Goal: Task Accomplishment & Management: Manage account settings

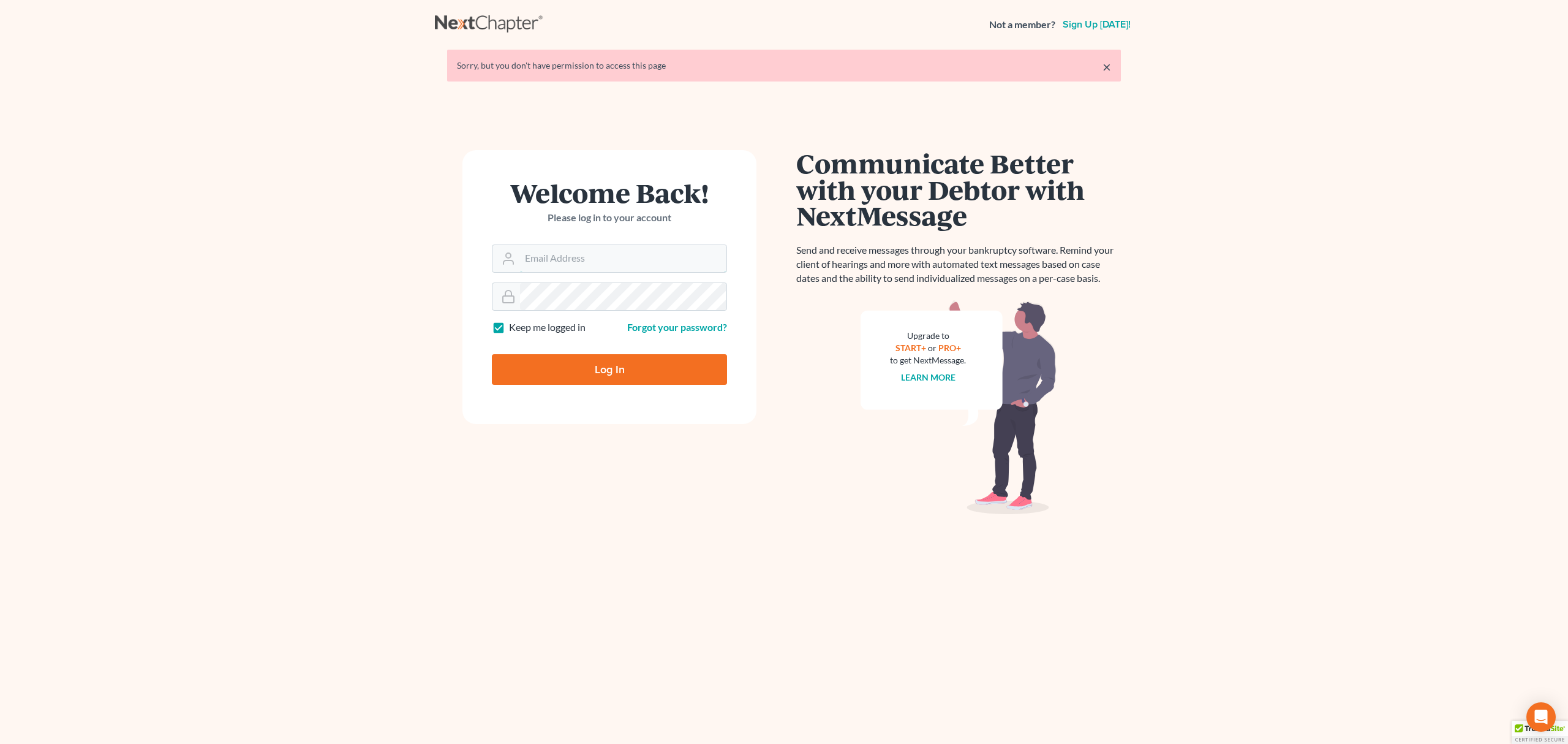
type input "[PERSON_NAME][EMAIL_ADDRESS][DOMAIN_NAME]"
click at [588, 376] on input "Log In" at bounding box center [609, 369] width 235 height 30
type input "Thinking..."
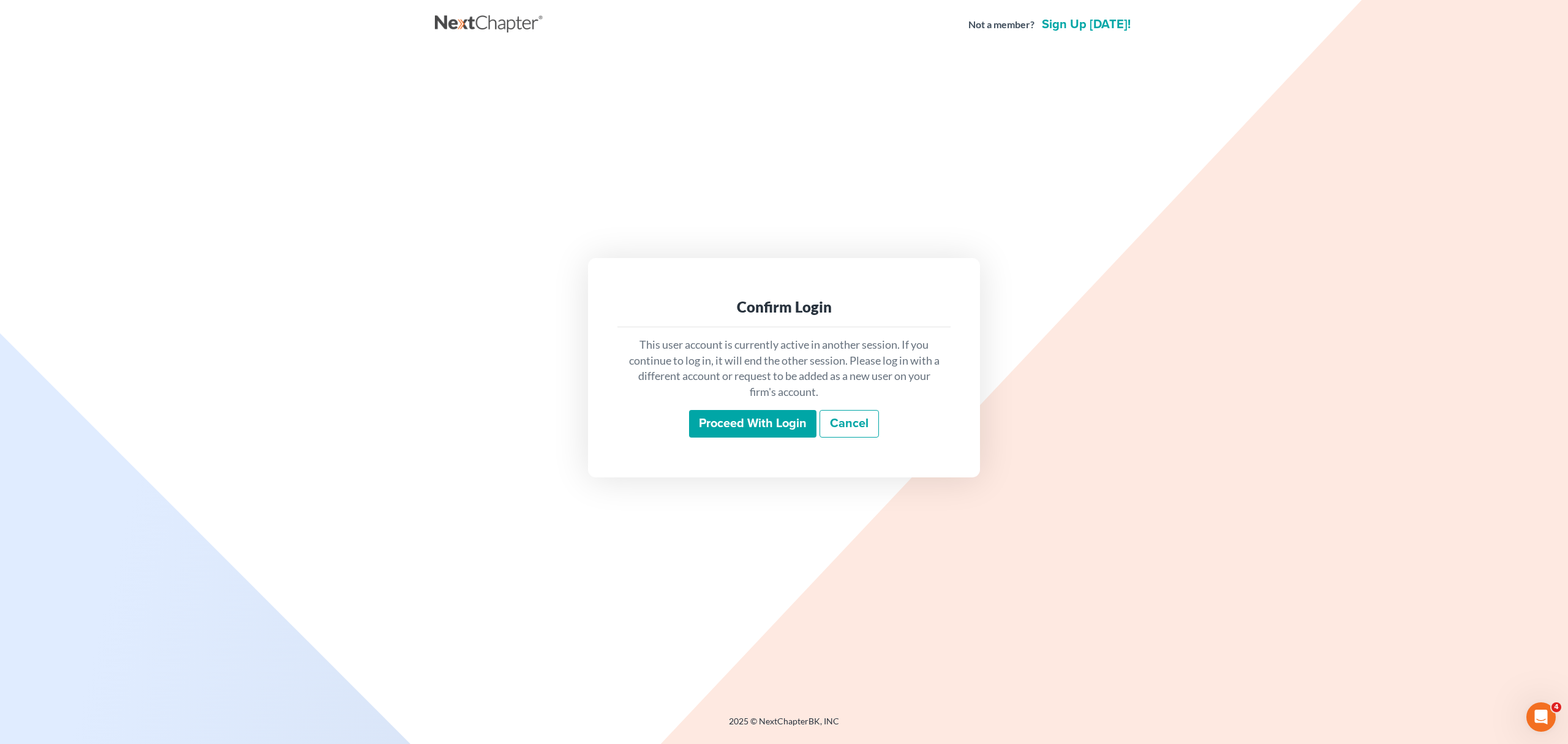
click at [728, 418] on input "Proceed with login" at bounding box center [752, 423] width 127 height 28
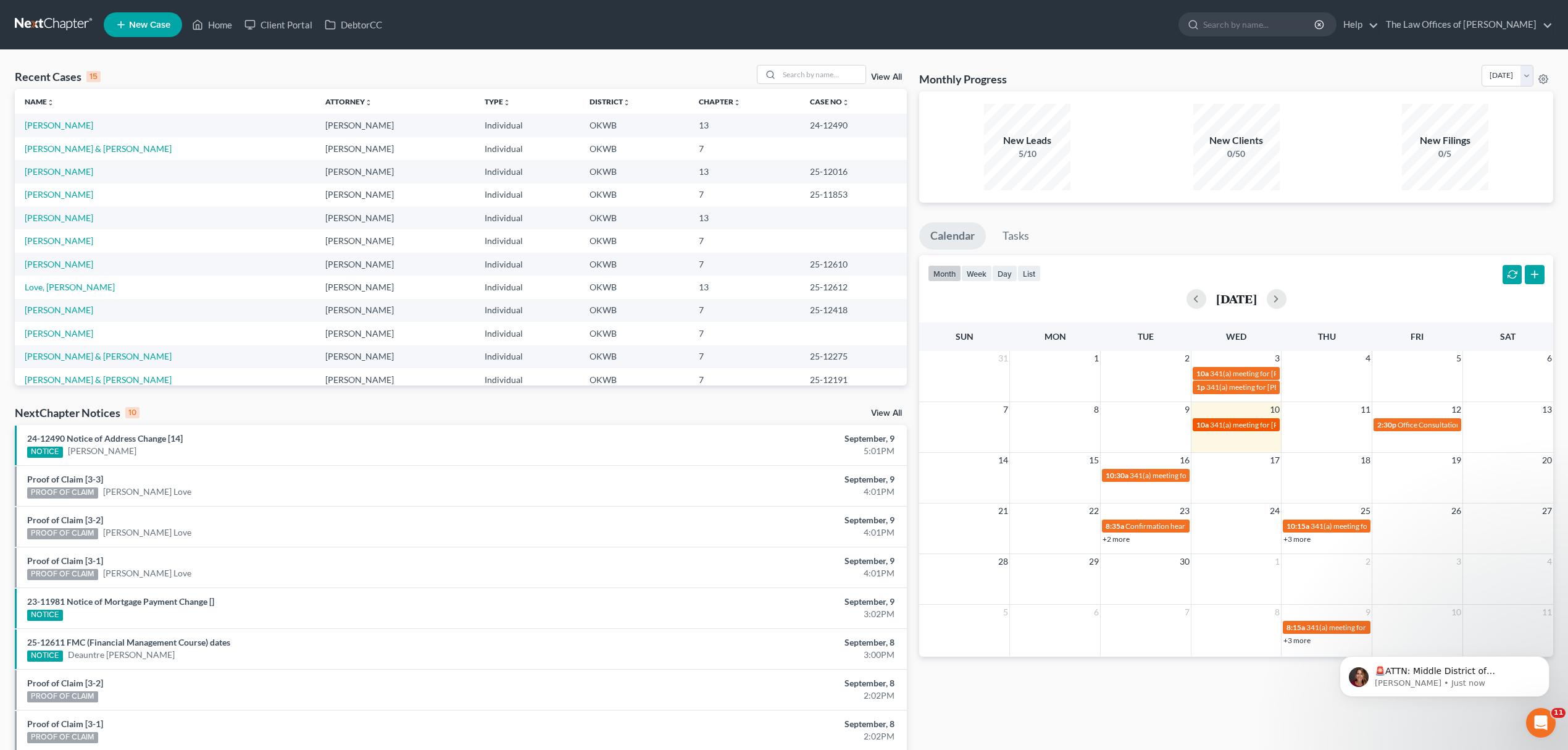
click at [1258, 423] on span "341(a) meeting for Richard Byers & Mary Byers" at bounding box center [1303, 425] width 185 height 9
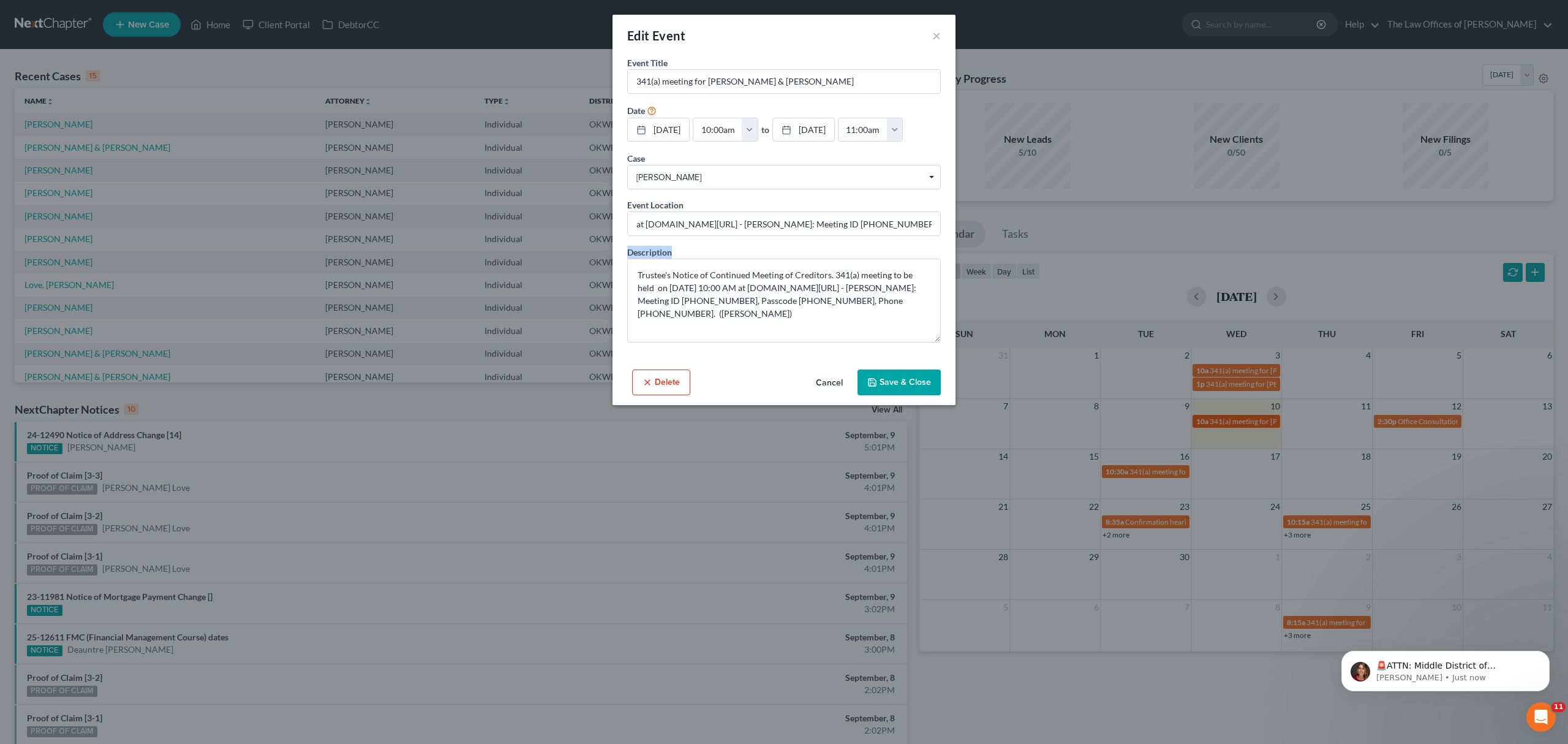
click at [1248, 419] on div "Edit Event × Event Title * 341(a) meeting for Richard Byers & Mary Byers Date 9…" at bounding box center [784, 372] width 1568 height 744
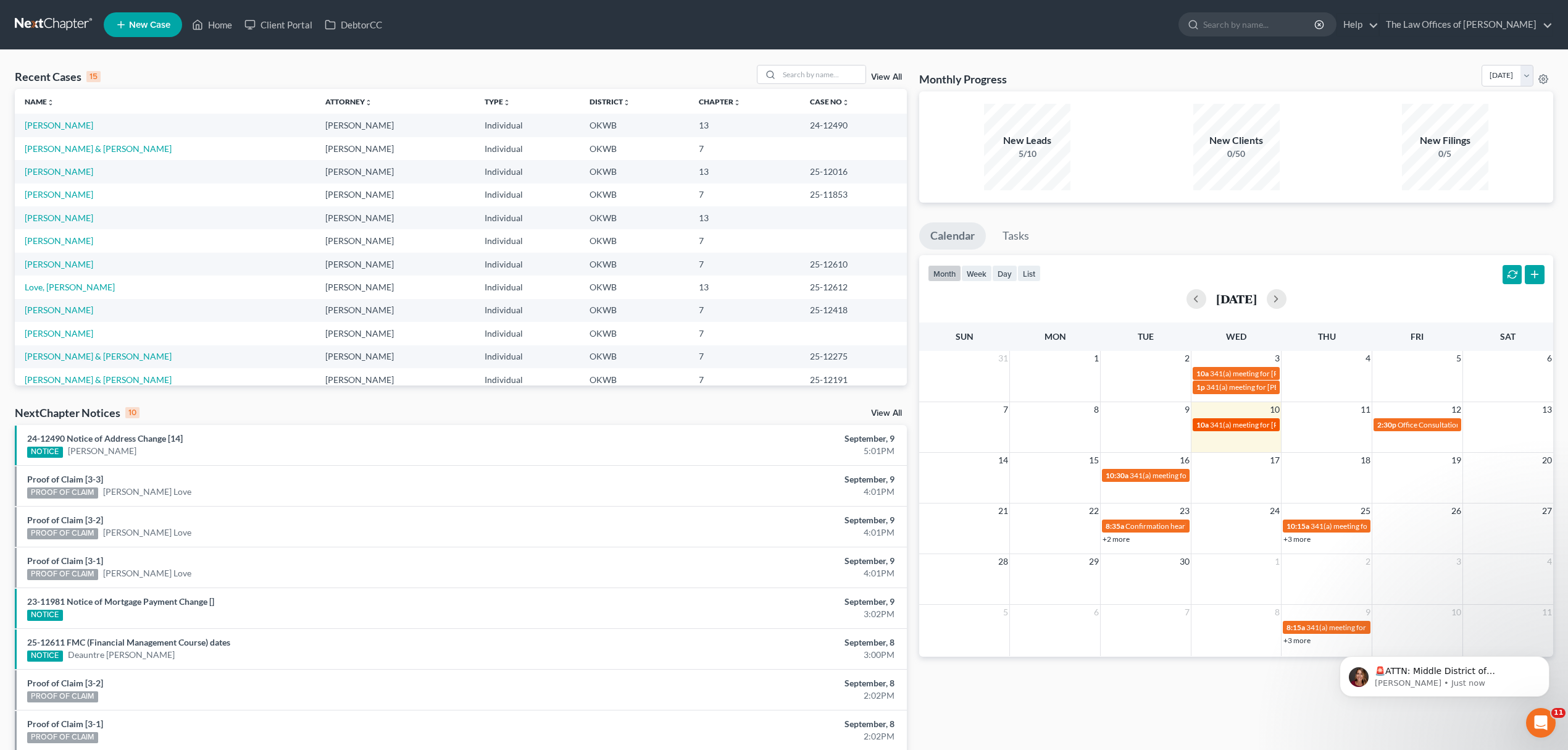
click at [1258, 423] on span "341(a) meeting for Richard Byers & Mary Byers" at bounding box center [1303, 425] width 185 height 9
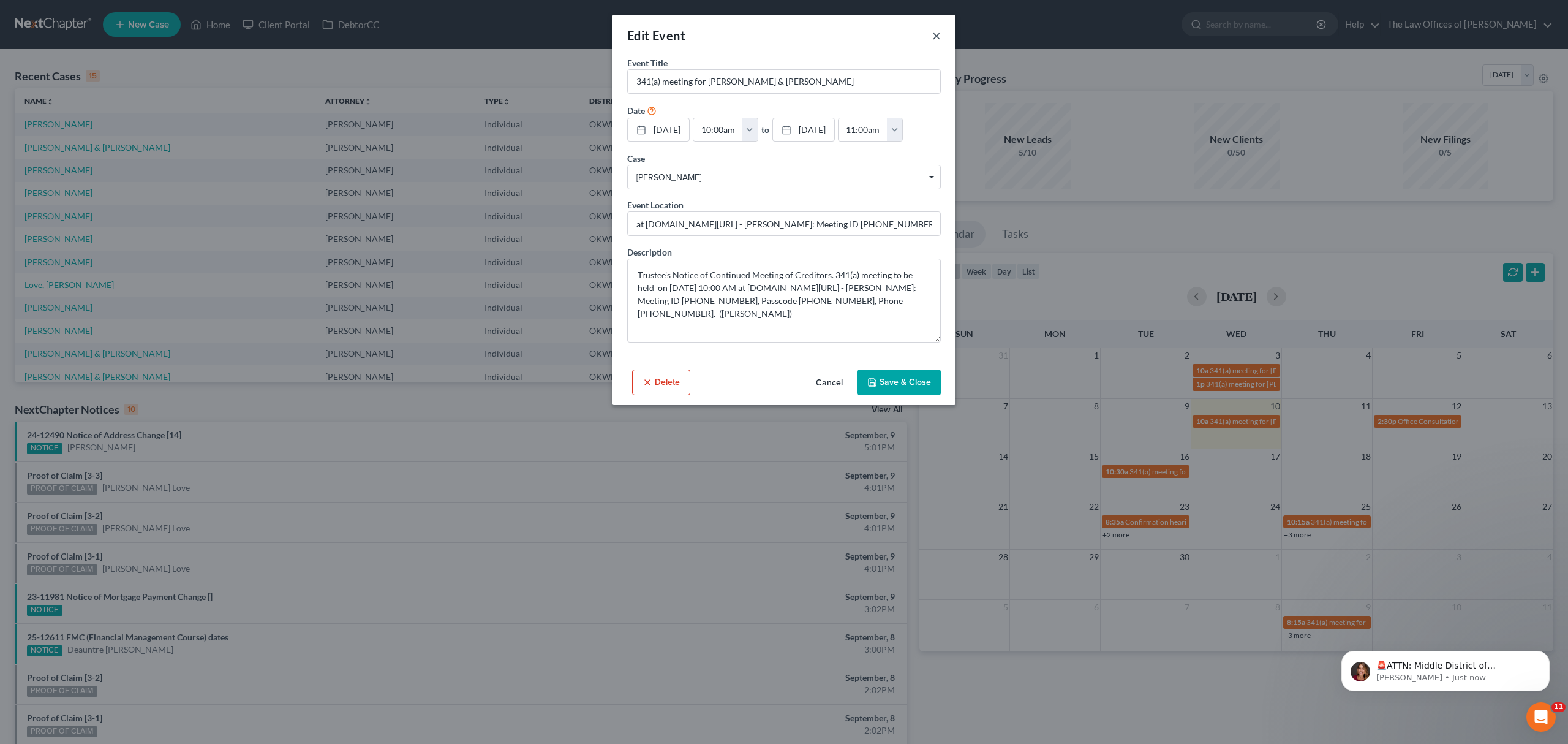
click at [934, 33] on button "×" at bounding box center [936, 36] width 9 height 15
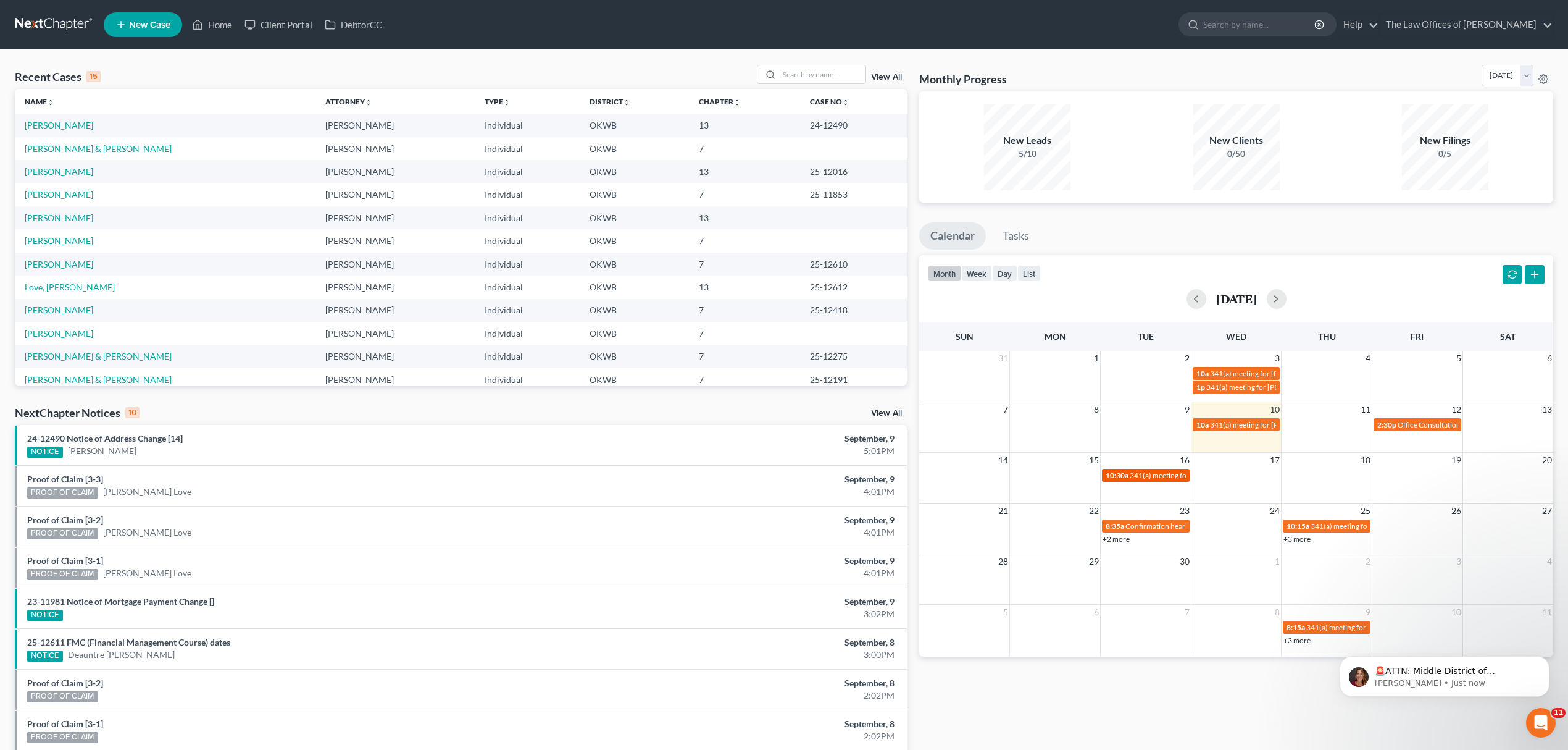
click at [1143, 471] on span "341(a) meeting for Linda Gulliver" at bounding box center [1189, 475] width 119 height 9
select select "Days"
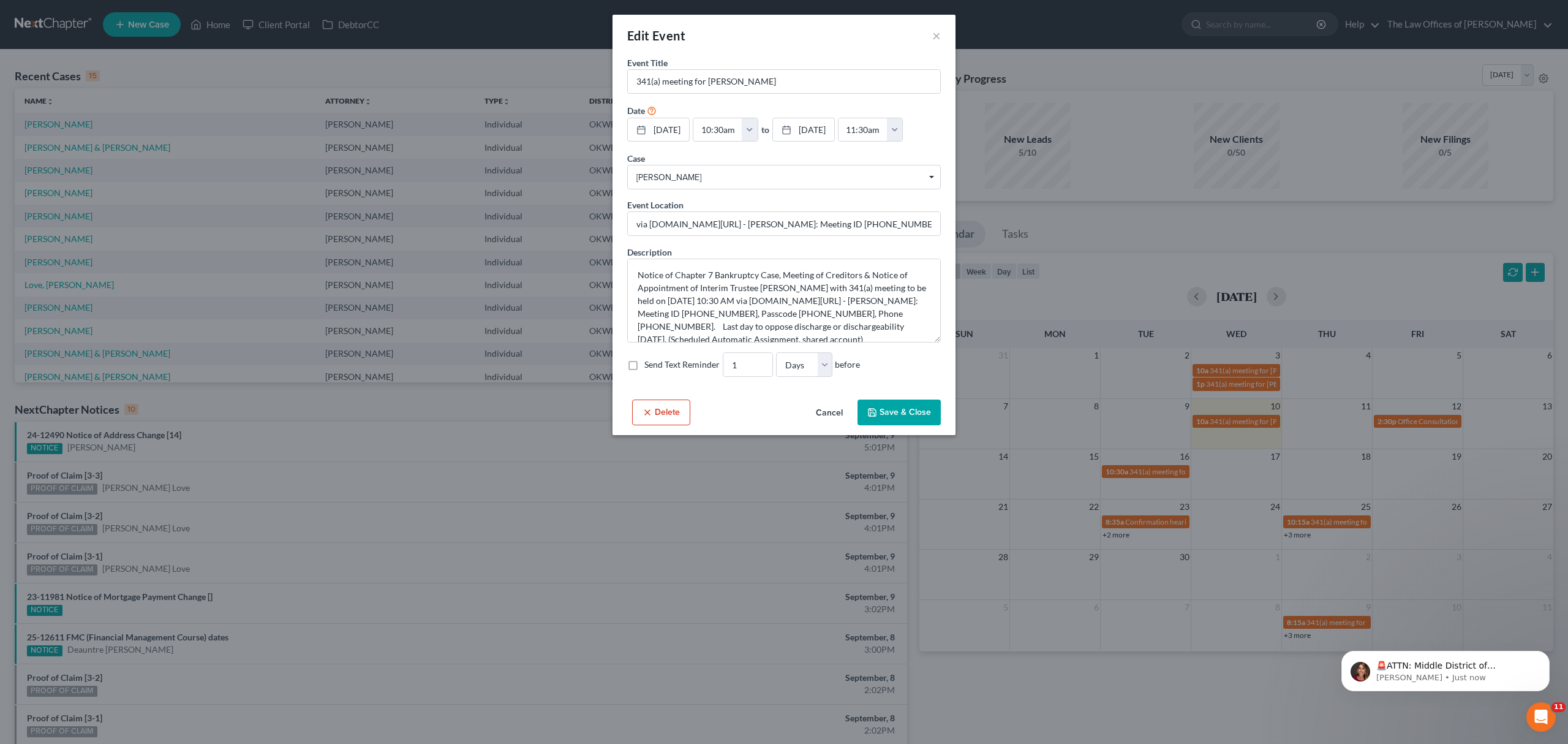
click at [907, 422] on button "Save & Close" at bounding box center [899, 412] width 83 height 26
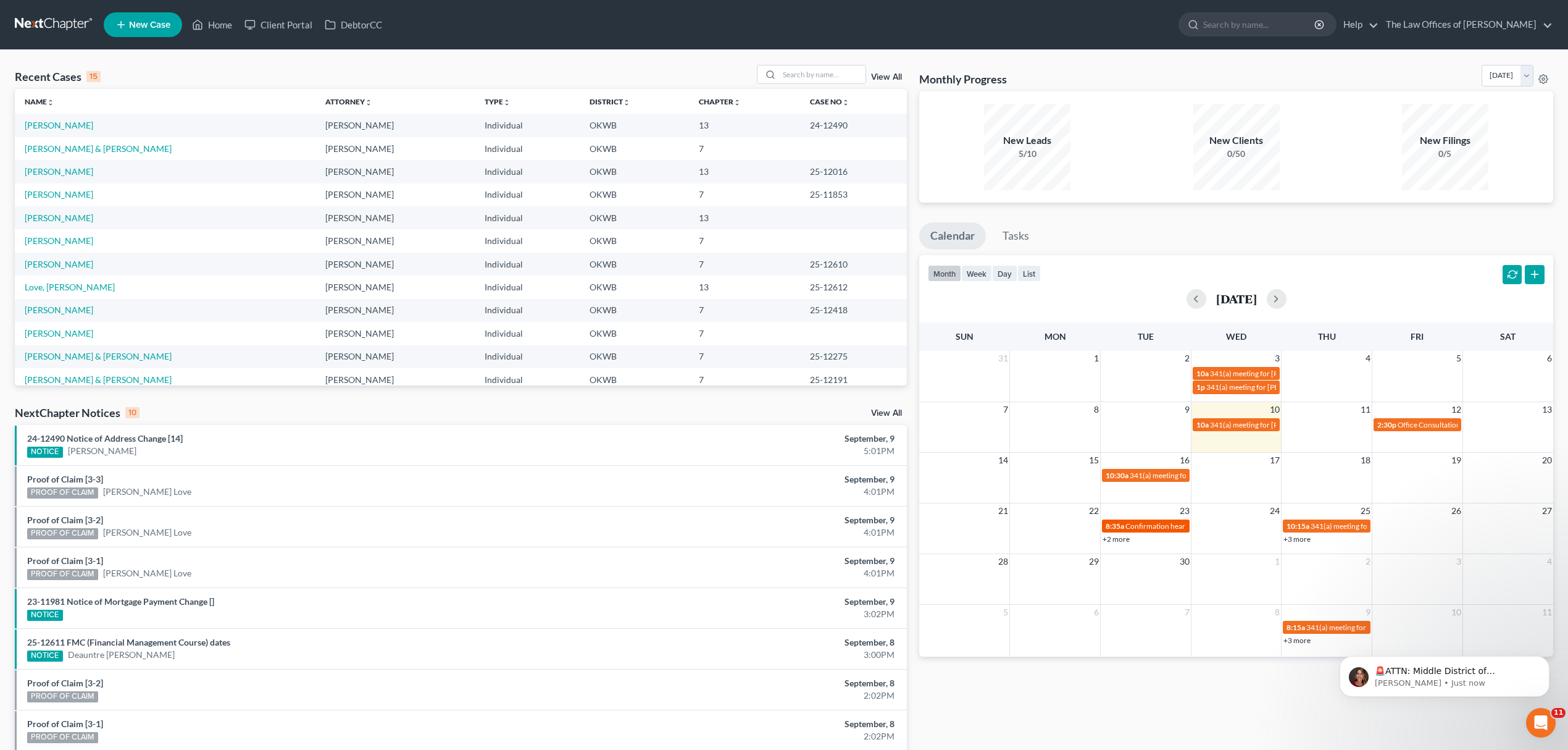
click at [1164, 525] on span "Confirmation hearing for Shannon Robinson" at bounding box center [1195, 526] width 140 height 9
select select "Days"
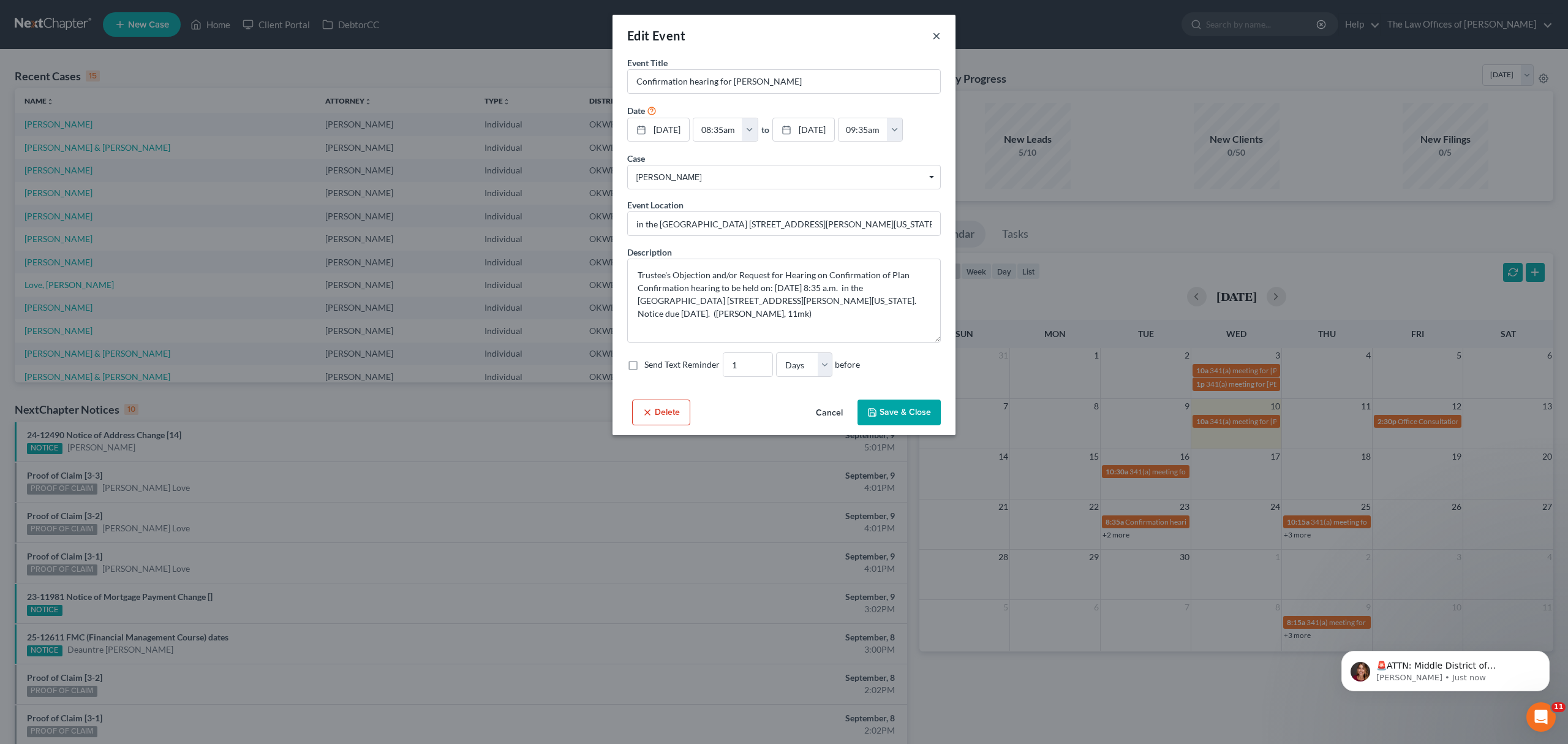
click at [932, 35] on button "×" at bounding box center [936, 36] width 9 height 15
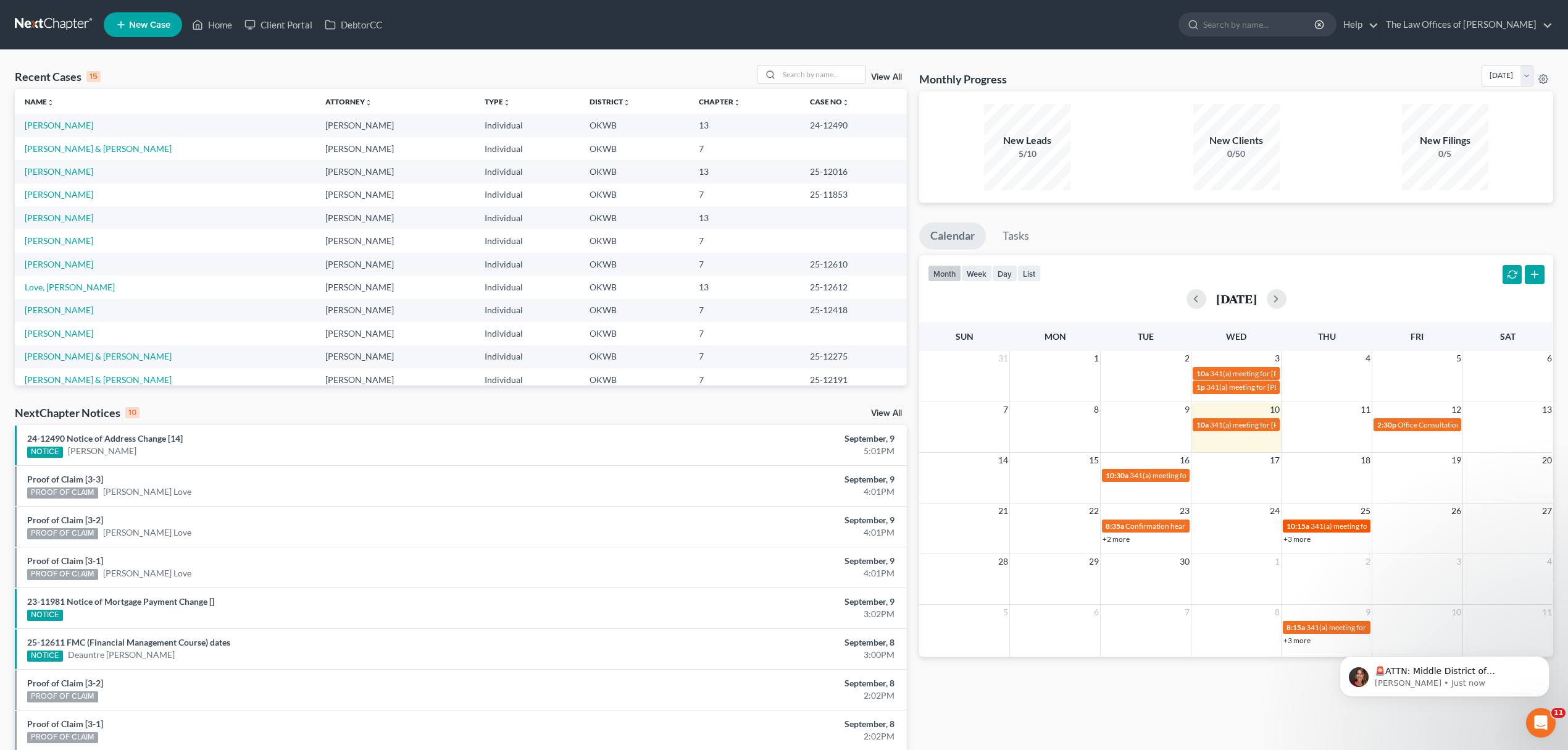
click at [1309, 524] on span "10:15a" at bounding box center [1298, 526] width 23 height 9
select select "Days"
